Goal: Ask a question: Seek information or help from site administrators or community

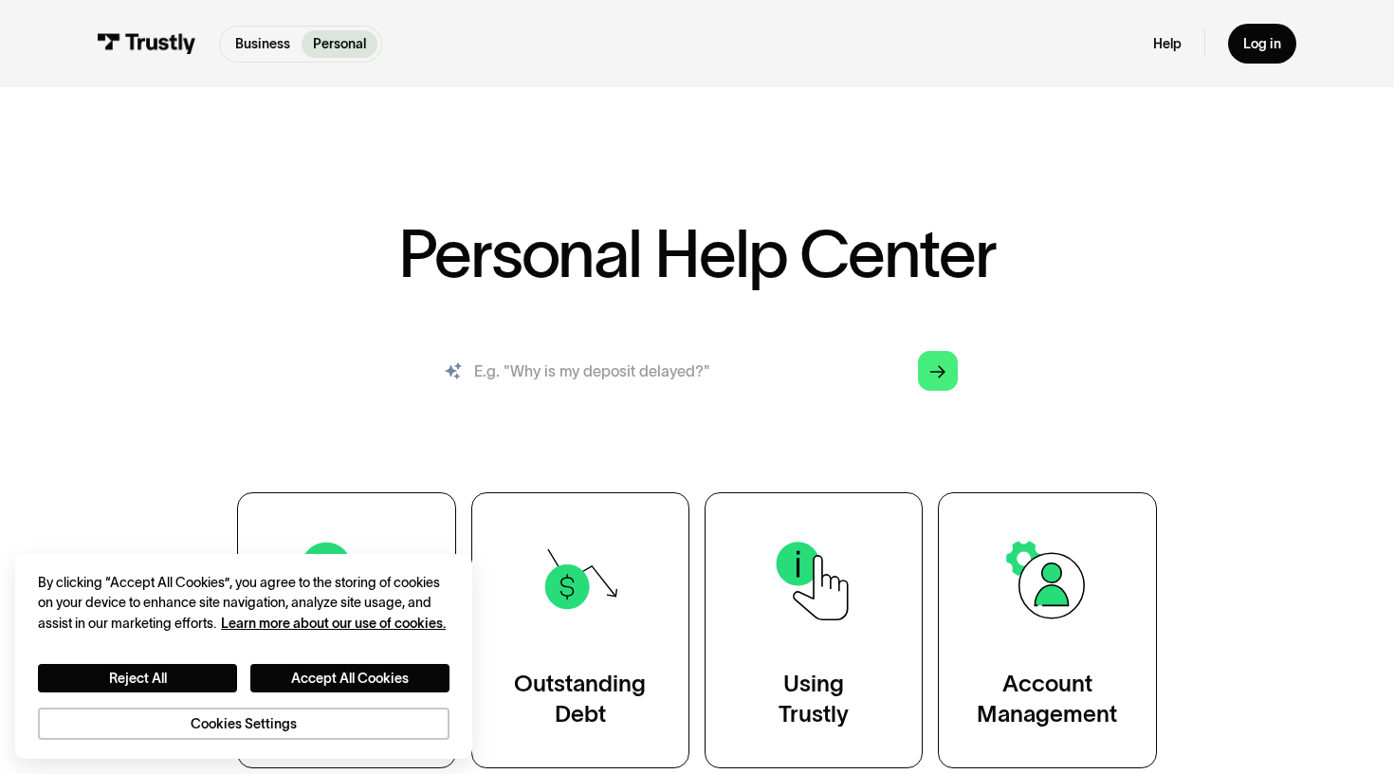
click at [805, 385] on input "search" at bounding box center [697, 370] width 552 height 61
type input "need help with delayed deposit"
click at [951, 372] on link "Arrow Right" at bounding box center [938, 371] width 40 height 40
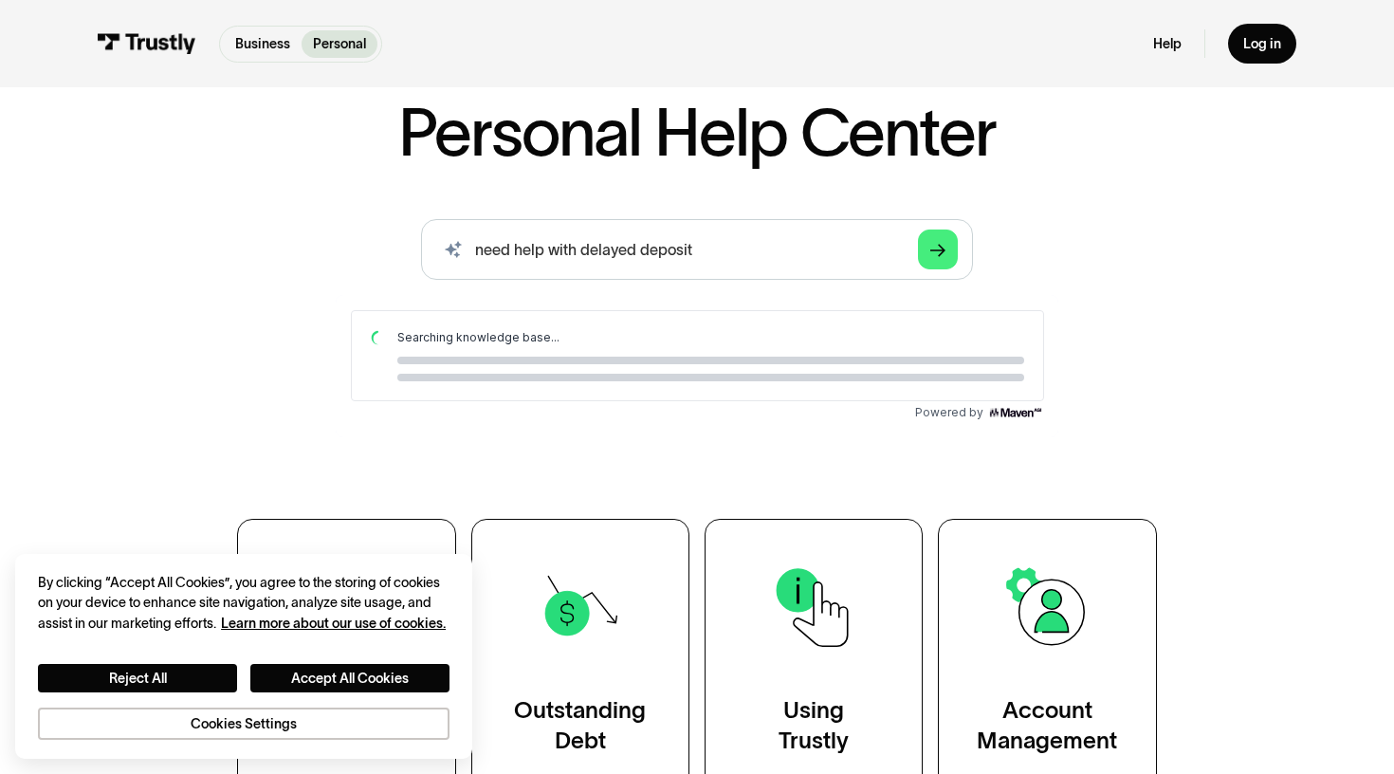
scroll to position [94, 0]
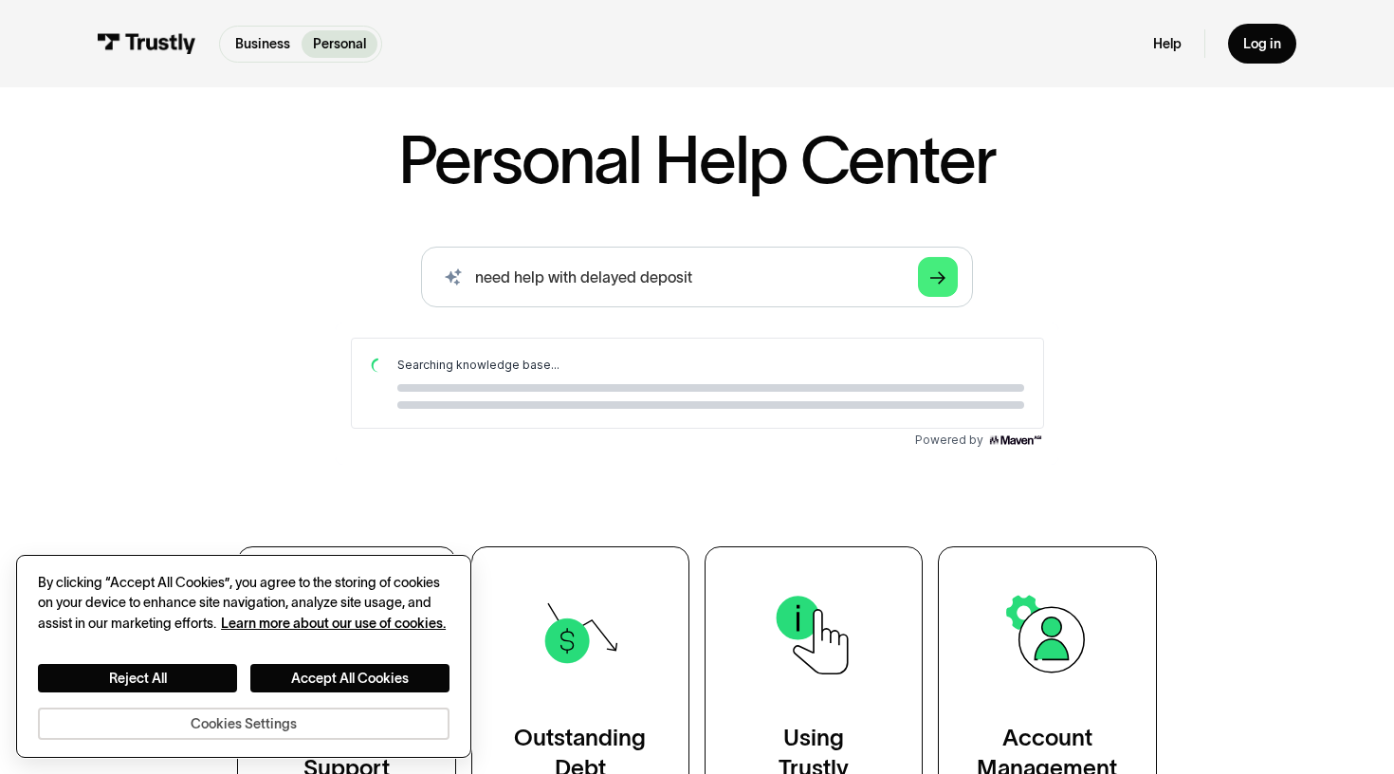
click at [204, 723] on button "Cookies Settings" at bounding box center [244, 723] width 412 height 32
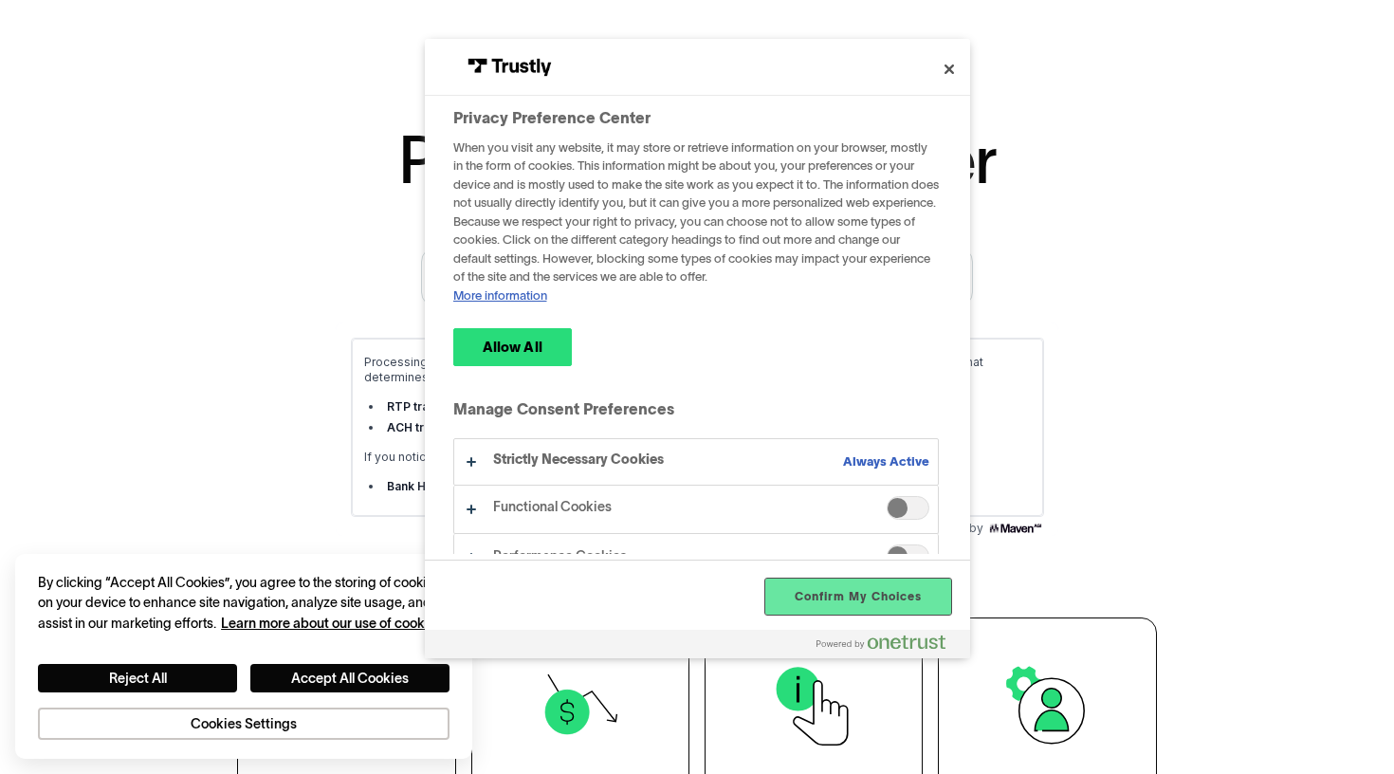
click at [836, 609] on button "Confirm My Choices" at bounding box center [857, 596] width 185 height 36
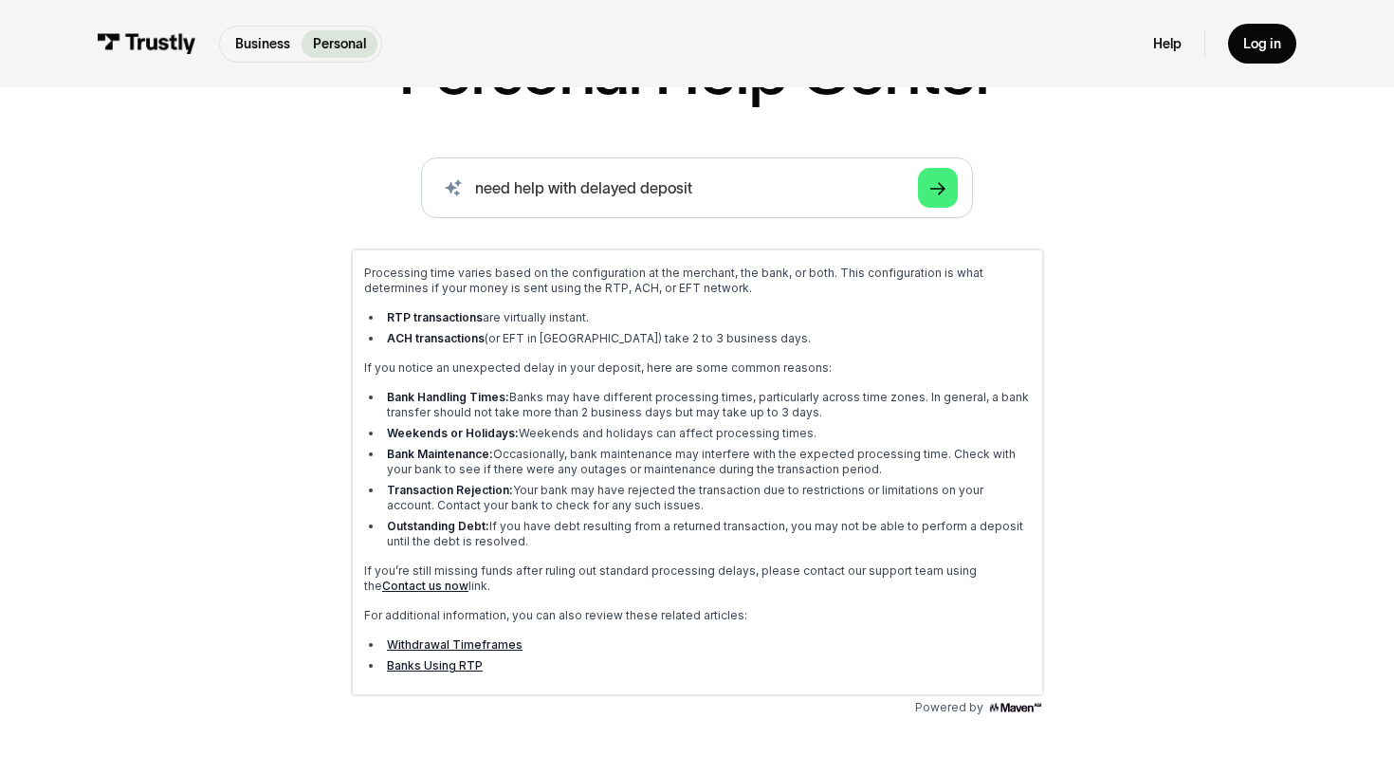
scroll to position [185, 0]
click at [997, 575] on p "If you’re still missing funds after ruling out standard processing delays, plea…" at bounding box center [696, 575] width 667 height 30
click at [467, 576] on link "Contact us now" at bounding box center [424, 583] width 86 height 14
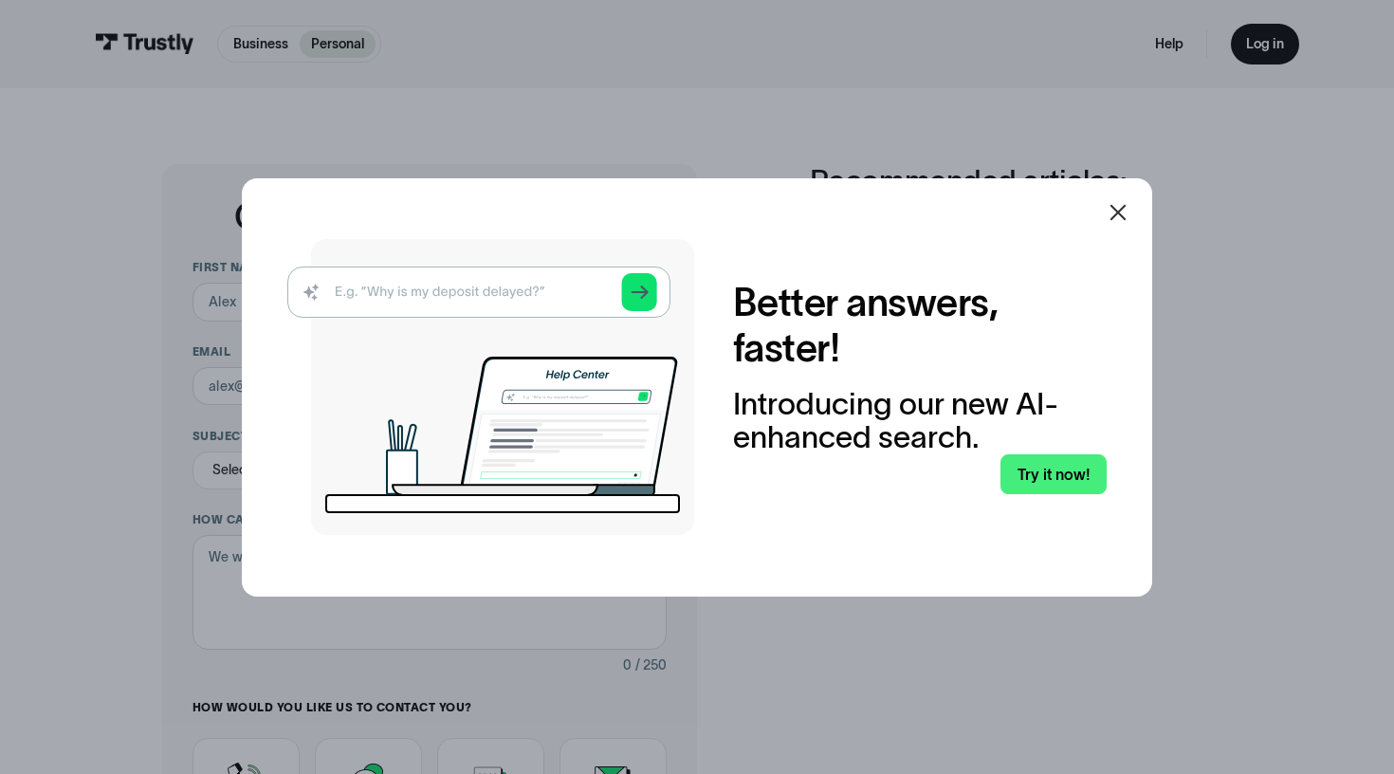
click at [1115, 210] on icon at bounding box center [1118, 212] width 16 height 16
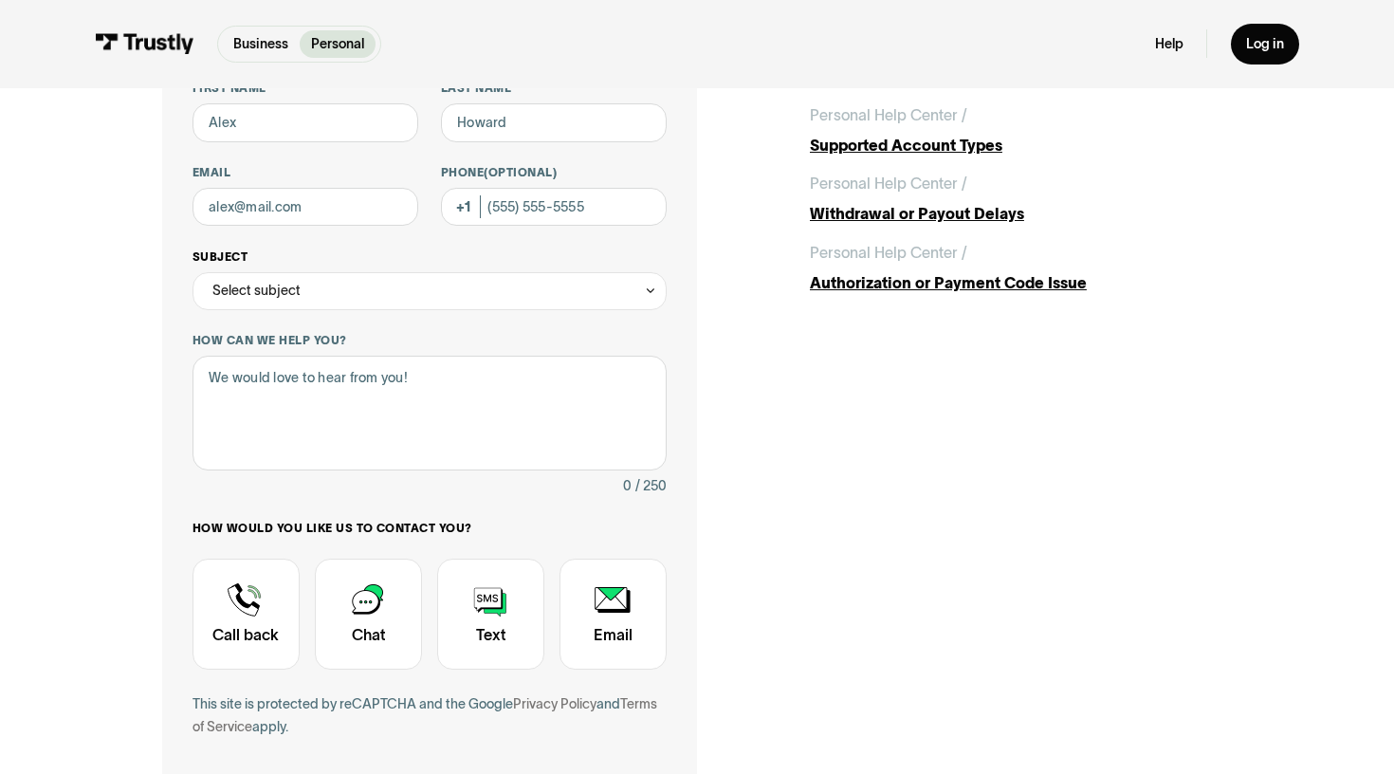
scroll to position [209, 0]
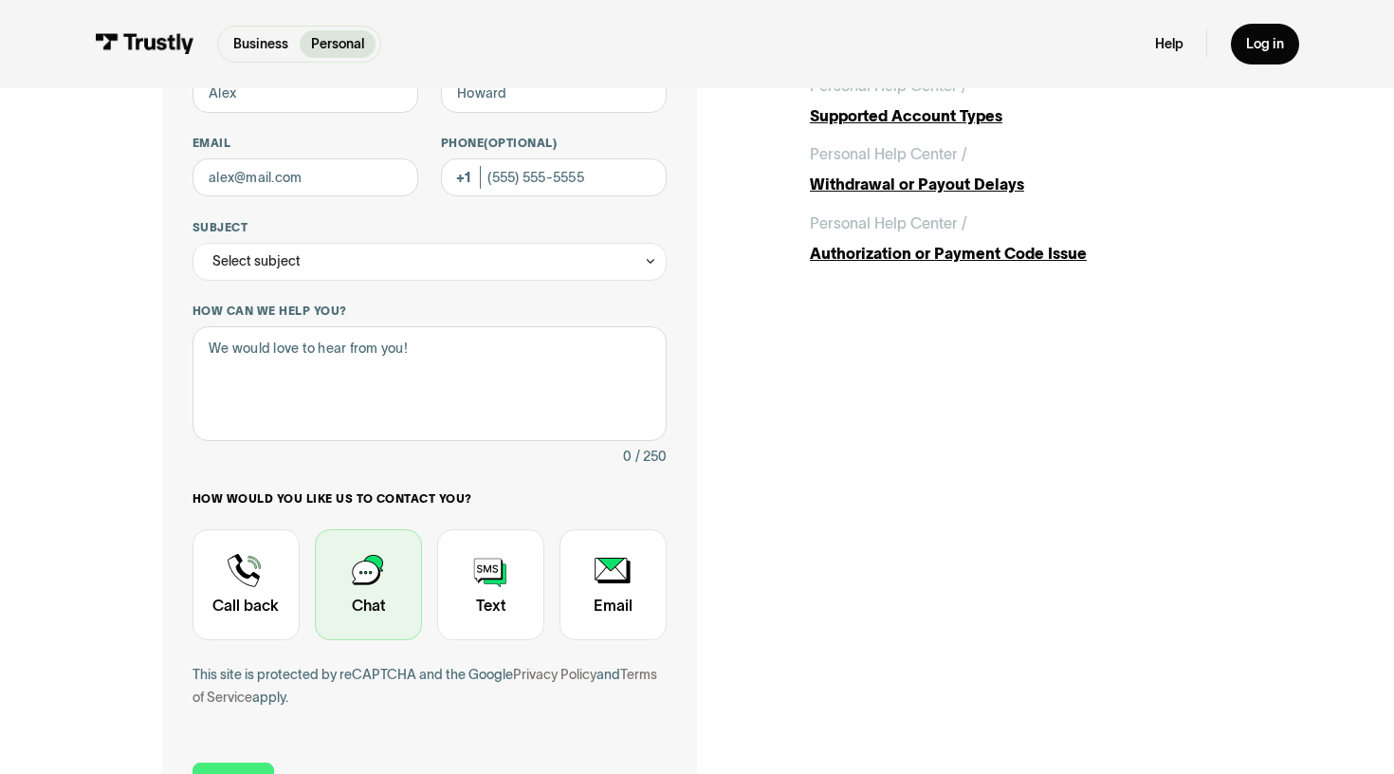
click at [358, 580] on div "Contact Trustly Support" at bounding box center [368, 584] width 107 height 111
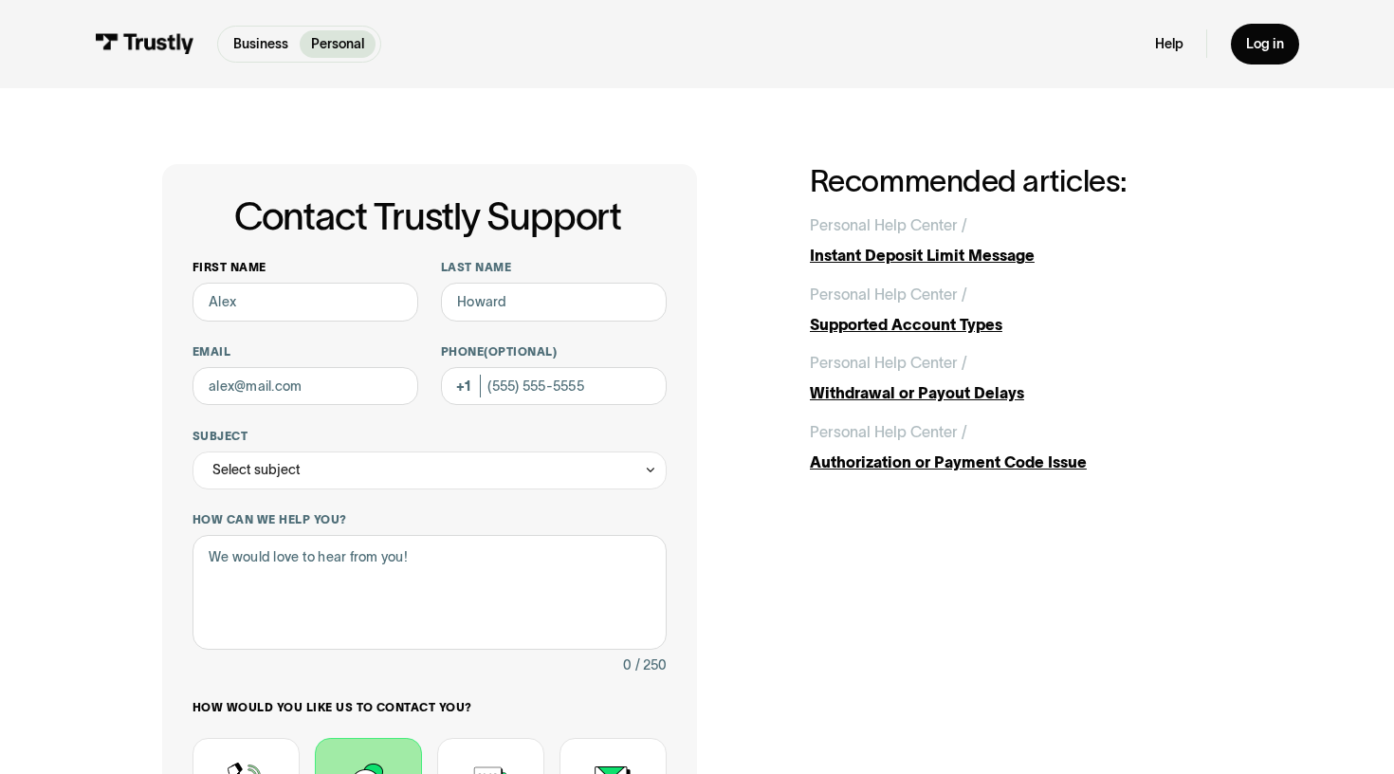
scroll to position [0, 0]
type input "Marc"
type input "Vinzon"
type input "marcvinzon@icloud.com"
type input "(707) 372-7901"
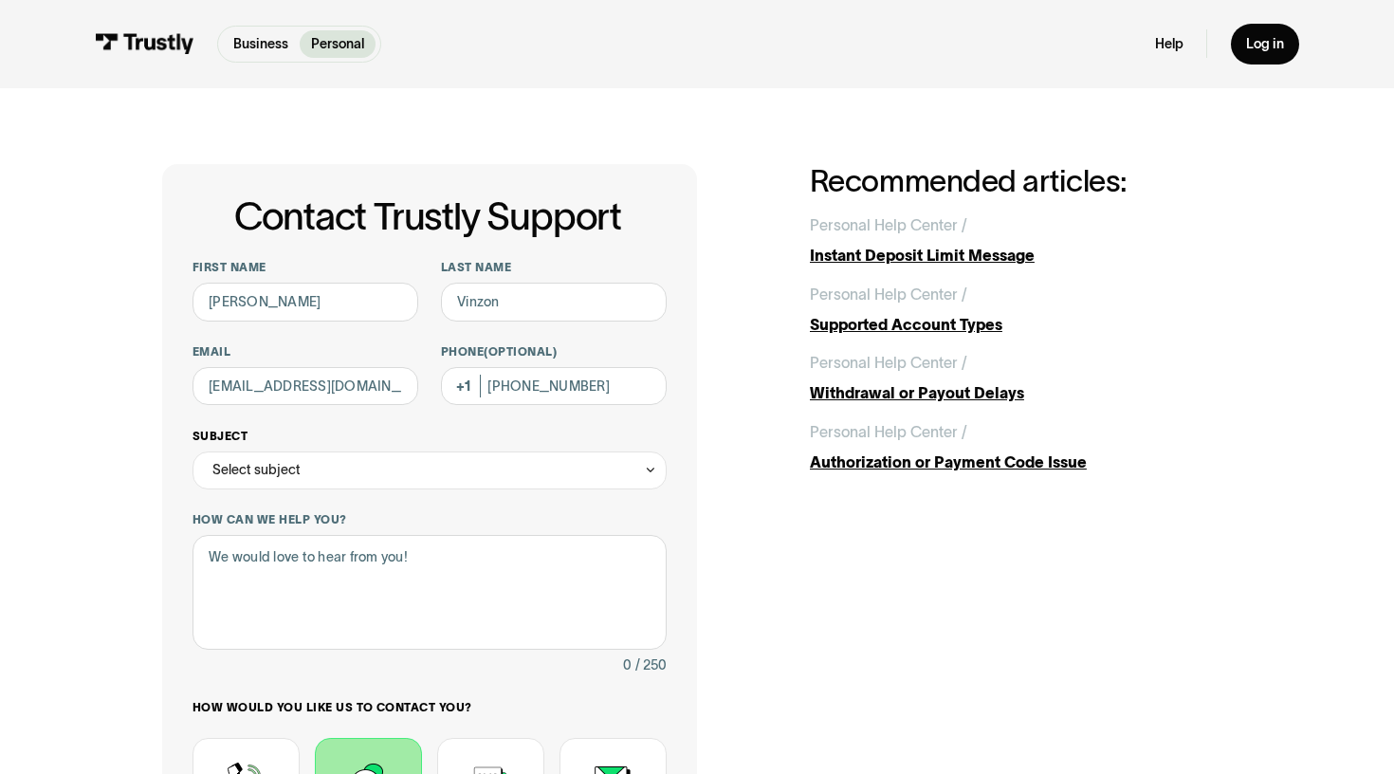
click at [341, 460] on div "Select subject" at bounding box center [429, 470] width 474 height 38
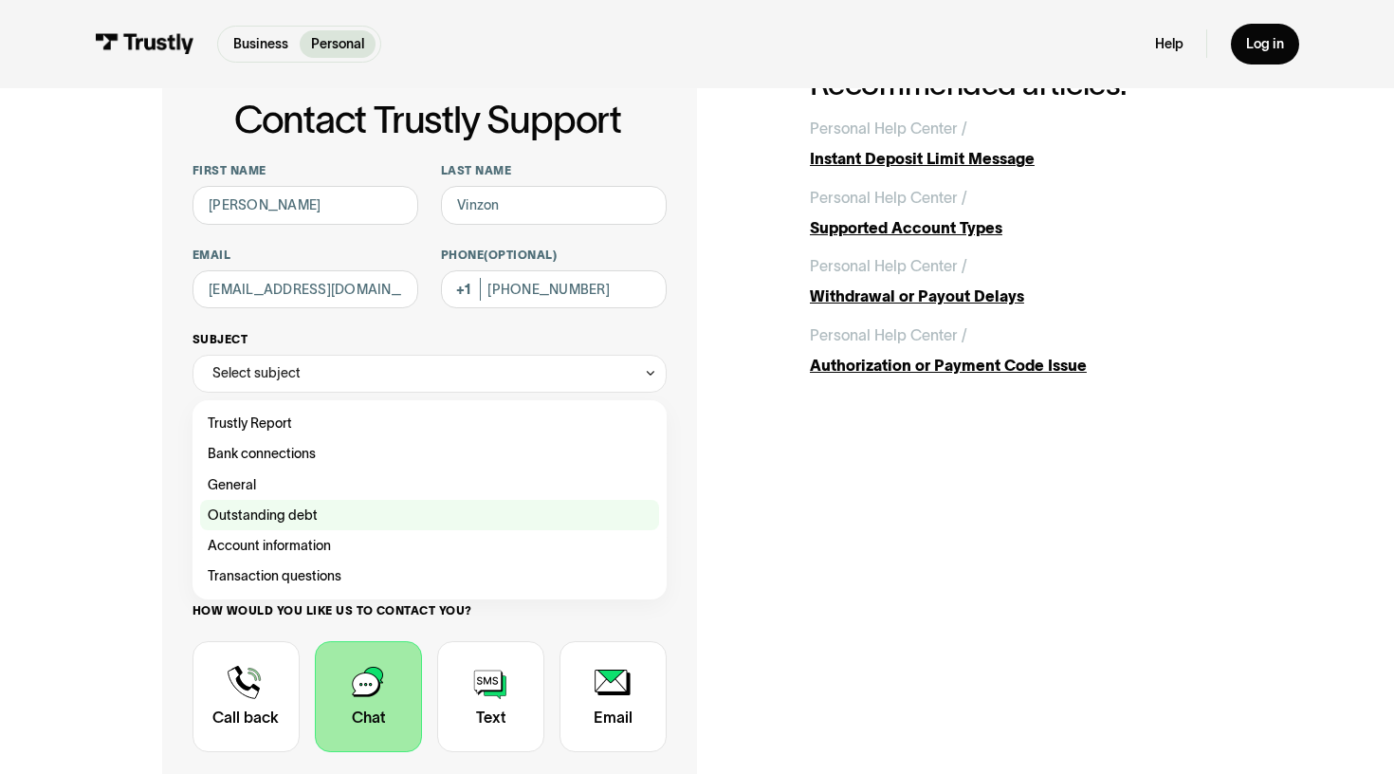
scroll to position [99, 0]
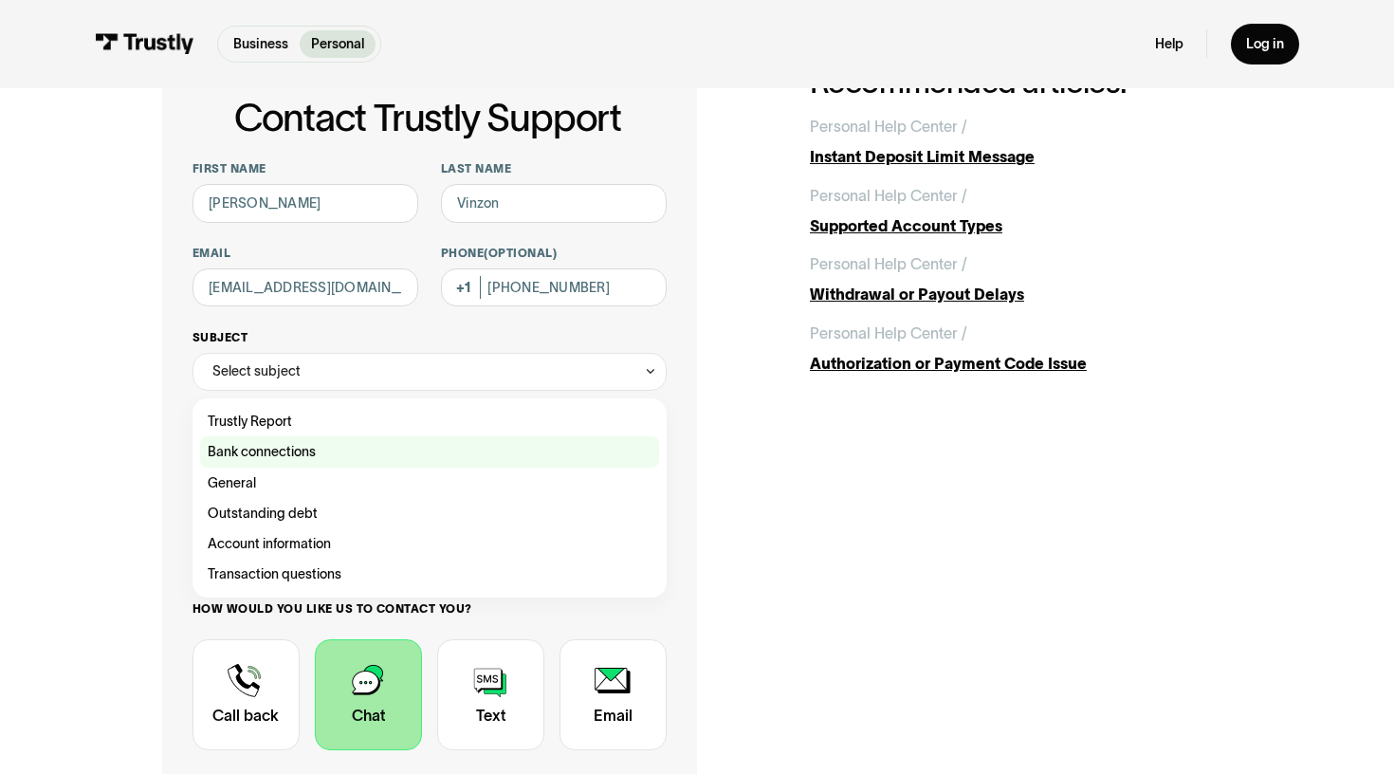
click at [293, 453] on div "Contact Trustly Support" at bounding box center [429, 451] width 459 height 30
type input "**********"
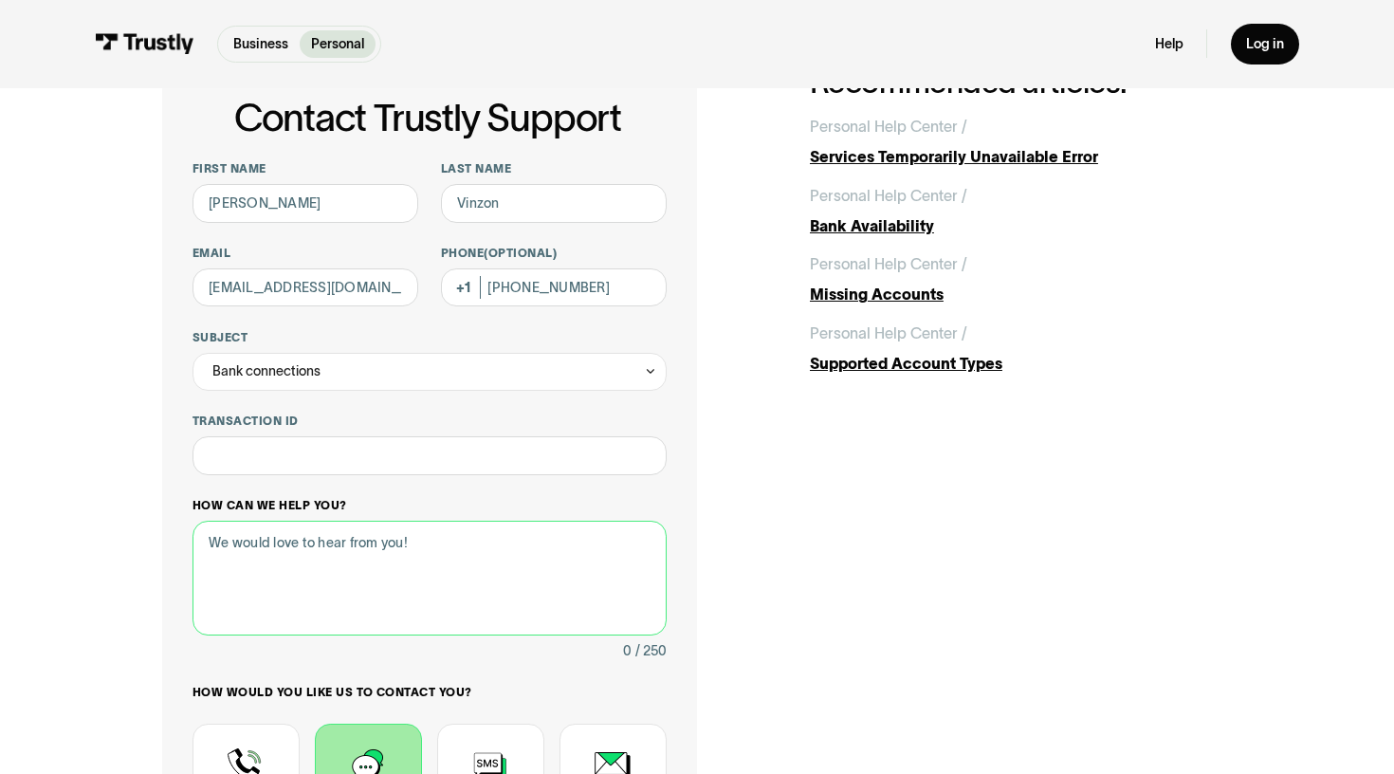
click at [301, 555] on textarea "How can we help you?" at bounding box center [429, 578] width 474 height 115
type textarea "M"
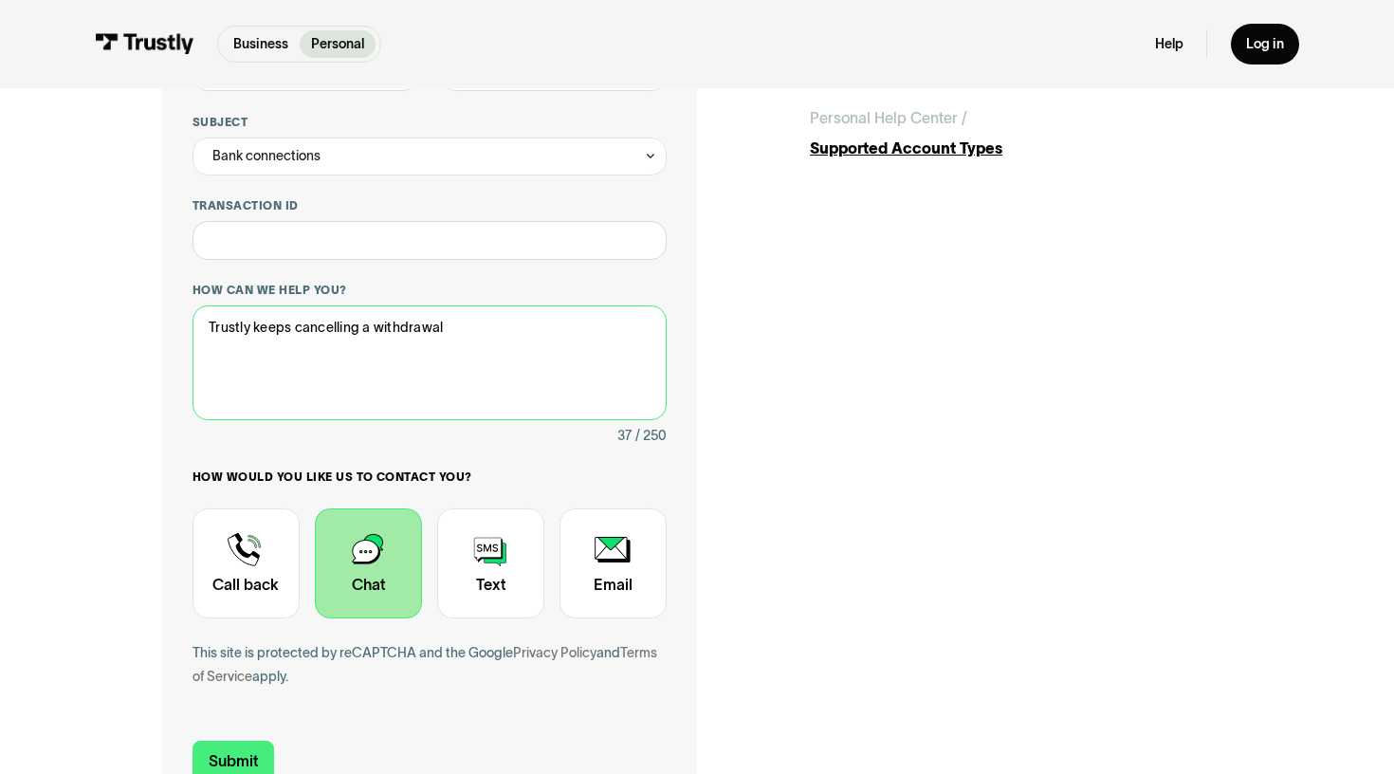
scroll to position [460, 0]
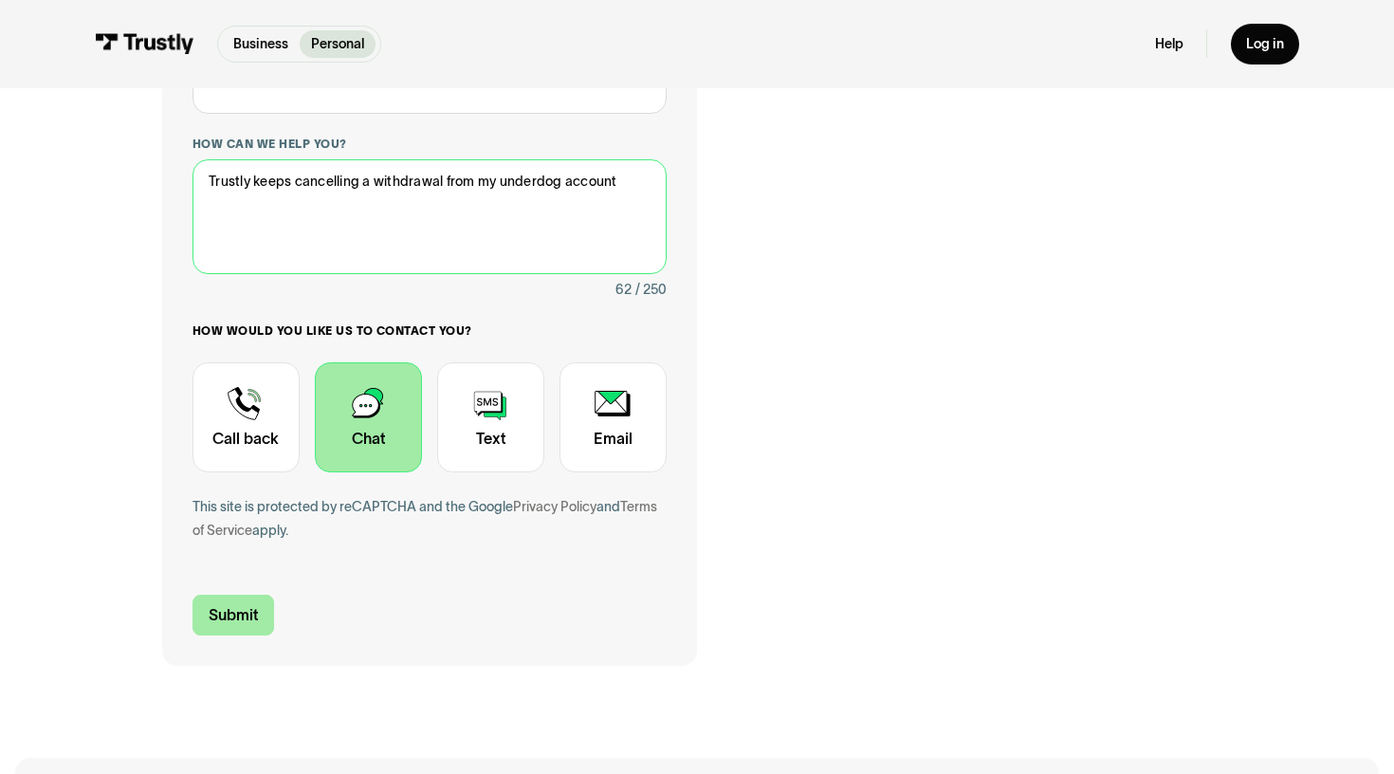
type textarea "Trustly keeps cancelling a withdrawal from my underdog account"
click at [225, 615] on input "Submit" at bounding box center [233, 615] width 82 height 40
type input "+17073727901"
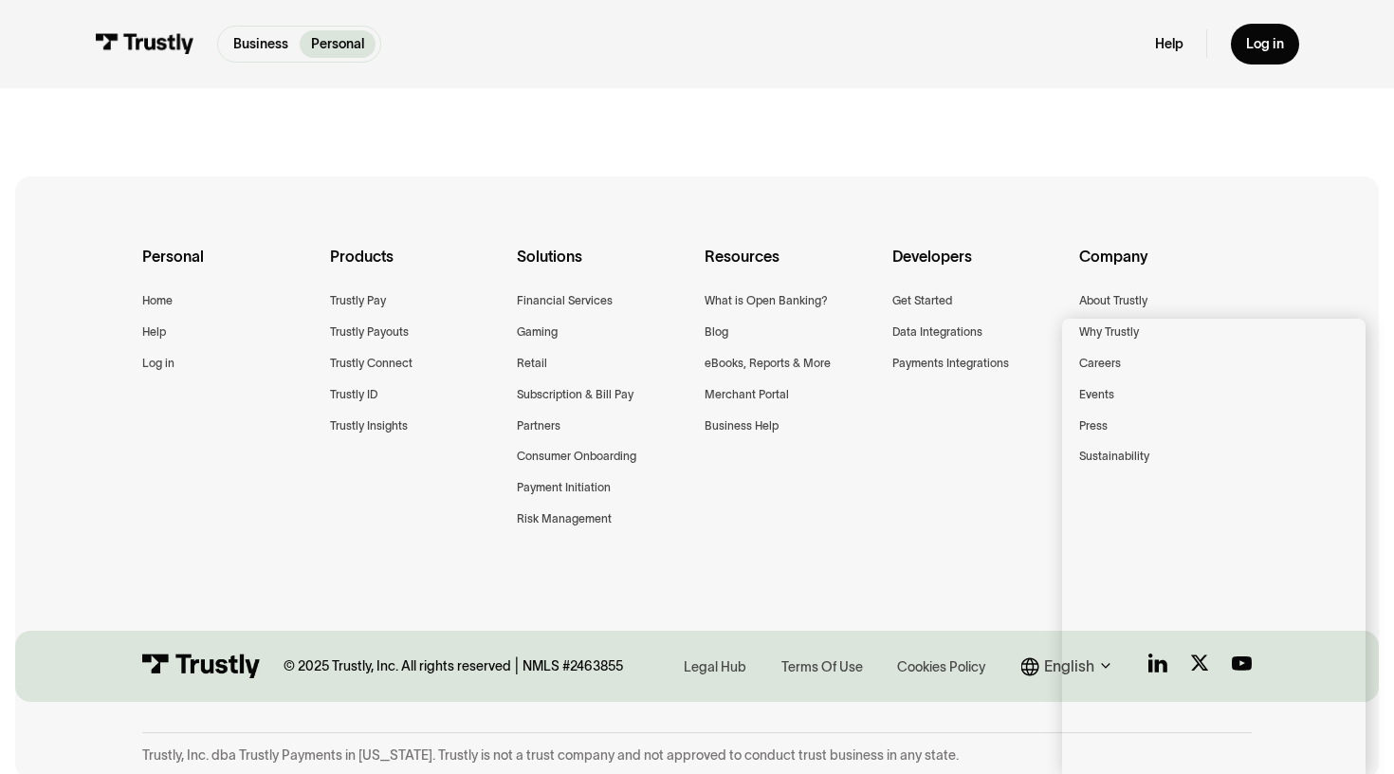
scroll to position [372, 0]
